Goal: Task Accomplishment & Management: Complete application form

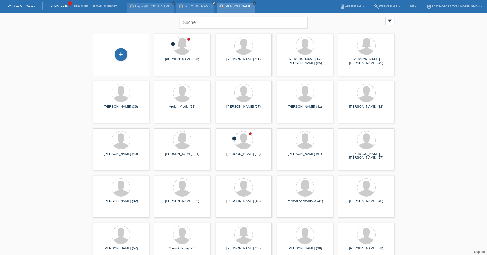
click at [253, 3] on icon "close" at bounding box center [254, 3] width 3 height 3
click at [213, 4] on icon "close" at bounding box center [214, 3] width 3 height 3
click at [172, 3] on icon "close" at bounding box center [173, 3] width 3 height 3
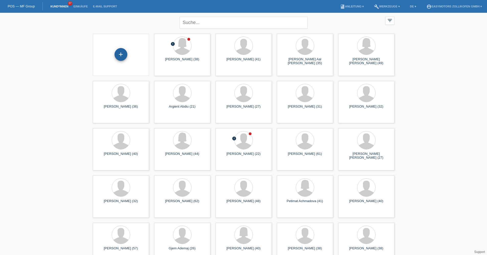
click at [124, 57] on div "+" at bounding box center [121, 54] width 13 height 13
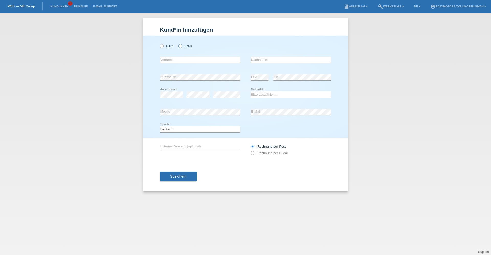
click at [186, 45] on label "Frau" at bounding box center [185, 46] width 13 height 4
click at [182, 45] on input "Frau" at bounding box center [180, 45] width 3 height 3
radio input "true"
click at [188, 58] on input "text" at bounding box center [200, 60] width 81 height 6
type input "I"
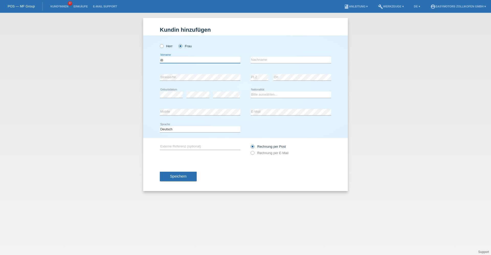
type input "i"
type input "Ibadet"
type input "Murati"
click at [274, 95] on select "Bitte auswählen... Schweiz Deutschland Liechtenstein Österreich ------------ Af…" at bounding box center [291, 95] width 81 height 6
select select "MK"
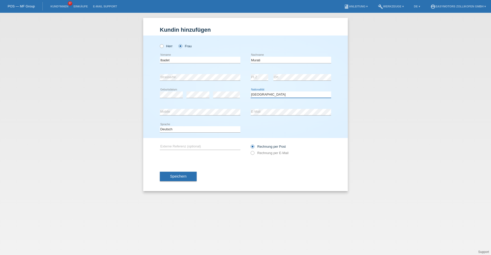
click at [251, 92] on select "Bitte auswählen... Schweiz Deutschland Liechtenstein Österreich ------------ Af…" at bounding box center [291, 95] width 81 height 6
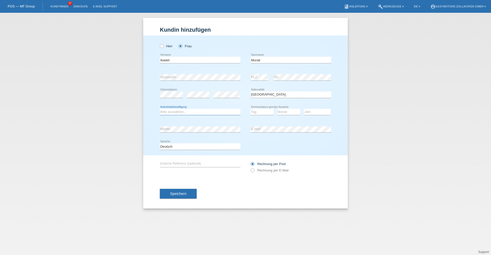
click at [215, 111] on select "Bitte auswählen... C B B - Flüchtlingsstatus Andere" at bounding box center [200, 112] width 81 height 6
select select "C"
click at [160, 109] on select "Bitte auswählen... C B B - Flüchtlingsstatus Andere" at bounding box center [200, 112] width 81 height 6
click at [257, 114] on select "Tag 01 02 03 04 05 06 07 08 09 10 11" at bounding box center [262, 112] width 23 height 6
select select "05"
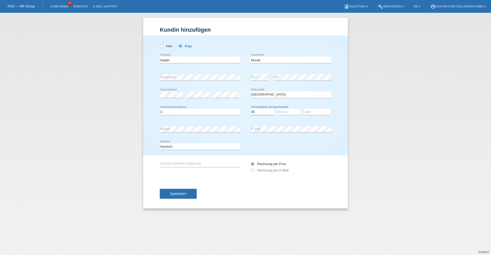
click at [251, 109] on select "Tag 01 02 03 04 05 06 07 08 09 10 11" at bounding box center [262, 112] width 23 height 6
click at [285, 113] on select "Monat 01 02 03 04 05 06 07 08 09 10 11" at bounding box center [288, 112] width 23 height 6
select select "07"
click at [277, 109] on select "Monat 01 02 03 04 05 06 07 08 09 10 11" at bounding box center [288, 112] width 23 height 6
click at [313, 109] on select "Jahr 2025 2024 2023 2022 2021 2020 2019 2018 2017 2016 2015 2014 2013 2012 2011…" at bounding box center [317, 112] width 27 height 6
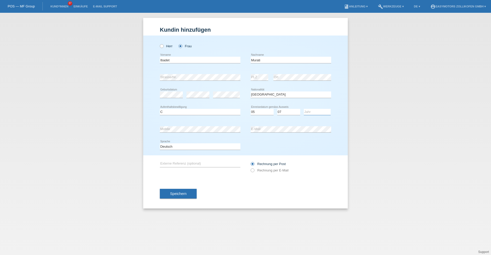
select select "1992"
click at [304, 109] on select "Jahr 2025 2024 2023 2022 2021 2020 2019 2018 2017 2016 2015 2014 2013 2012 2011…" at bounding box center [317, 112] width 27 height 6
click at [383, 155] on div "Kund*in hinzufügen Kunde hinzufügen Kundin hinzufügen Herr Frau Ibadet error Vo…" at bounding box center [245, 134] width 491 height 242
click at [179, 193] on span "Speichern" at bounding box center [178, 194] width 16 height 4
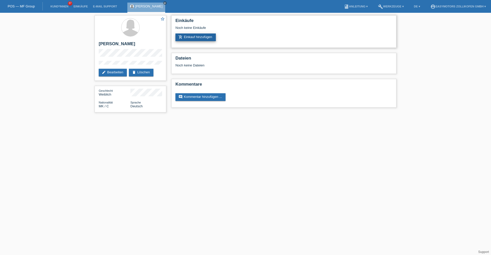
click at [197, 39] on link "add_shopping_cart Einkauf hinzufügen" at bounding box center [195, 38] width 40 height 8
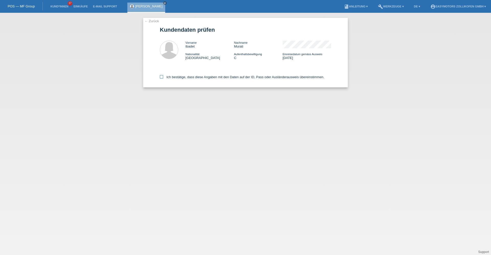
click at [172, 76] on label "Ich bestätige, dass diese Angaben mit den Daten auf der ID, Pass oder Ausländer…" at bounding box center [242, 77] width 164 height 4
click at [163, 76] on input "Ich bestätige, dass diese Angaben mit den Daten auf der ID, Pass oder Ausländer…" at bounding box center [161, 76] width 3 height 3
checkbox input "true"
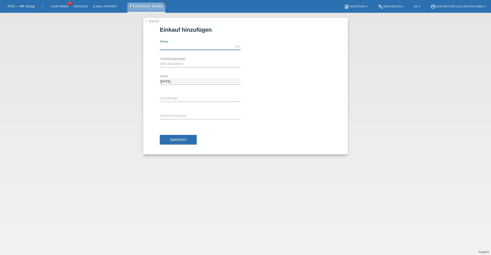
click at [180, 46] on input "text" at bounding box center [200, 46] width 81 height 6
type input "2990.00"
drag, startPoint x: 184, startPoint y: 62, endPoint x: 182, endPoint y: 65, distance: 3.0
click at [184, 62] on select "Bitte auswählen Fixe Raten Kauf auf Rechnung mit Teilzahlungsoption" at bounding box center [200, 64] width 81 height 6
select select "67"
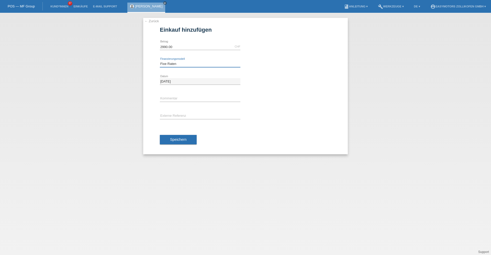
click at [160, 61] on select "Bitte auswählen Fixe Raten Kauf auf Rechnung mit Teilzahlungsoption" at bounding box center [200, 64] width 81 height 6
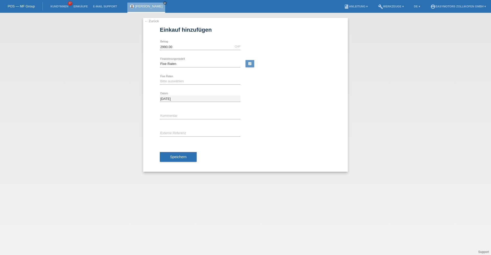
click at [176, 85] on div "Bitte auswählen 12 Raten 24 Raten 36 Raten 48 Raten error Fixe Raten" at bounding box center [200, 81] width 81 height 17
click at [178, 82] on select "Bitte auswählen 12 Raten 24 Raten 36 Raten 48 Raten" at bounding box center [200, 81] width 81 height 6
select select "134"
click at [160, 78] on select "Bitte auswählen 12 Raten 24 Raten 36 Raten 48 Raten" at bounding box center [200, 81] width 81 height 6
click at [173, 158] on span "Speichern" at bounding box center [178, 157] width 16 height 4
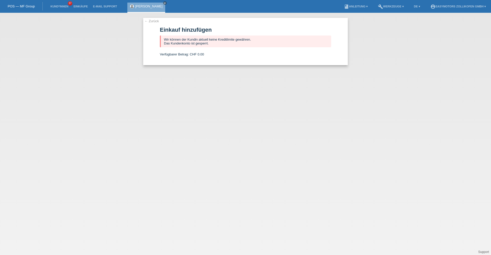
click at [151, 21] on link "← Zurück" at bounding box center [152, 21] width 14 height 4
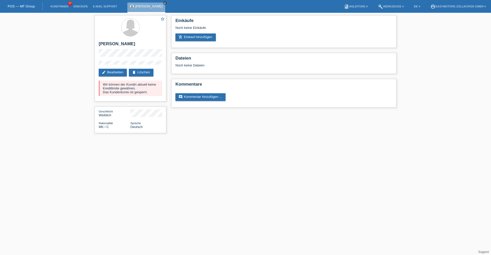
click at [164, 4] on icon "close" at bounding box center [165, 3] width 3 height 3
